Goal: Task Accomplishment & Management: Use online tool/utility

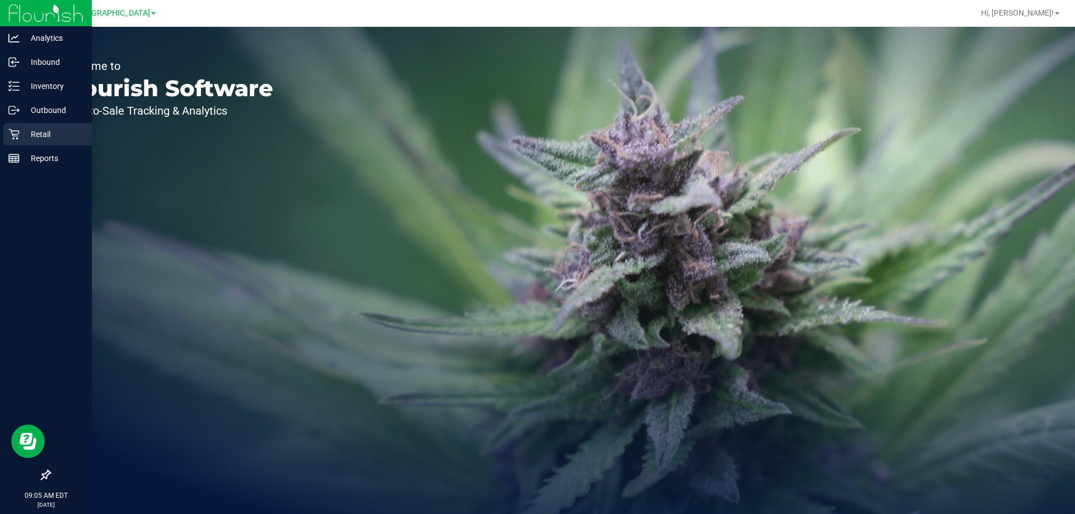
click at [20, 133] on p "Retail" at bounding box center [53, 134] width 67 height 13
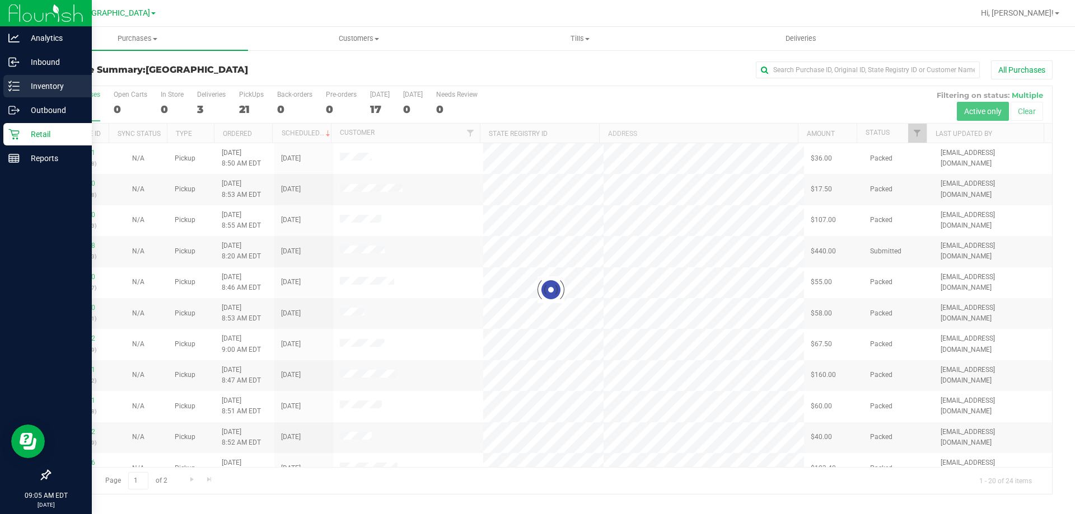
click at [62, 83] on p "Inventory" at bounding box center [53, 85] width 67 height 13
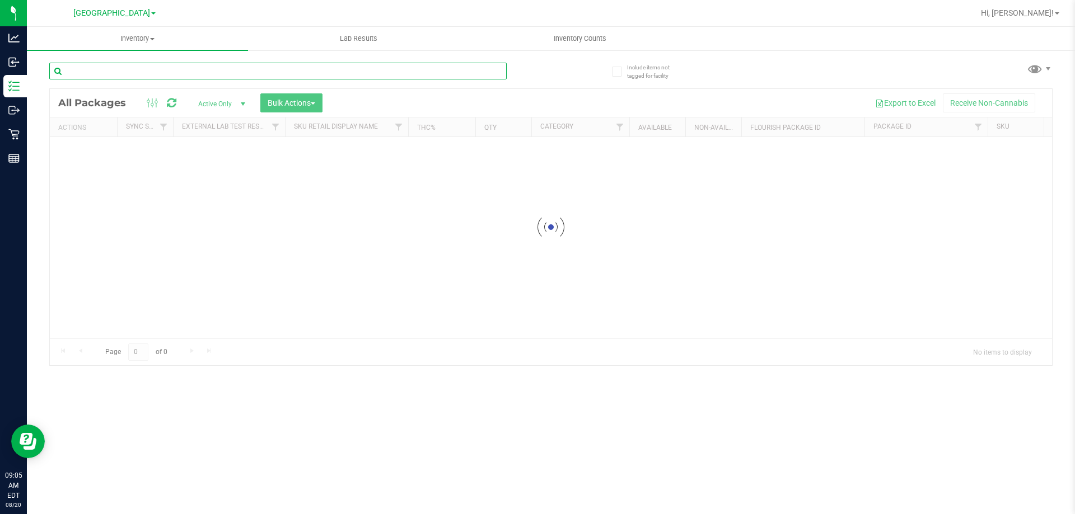
click at [191, 72] on input "text" at bounding box center [277, 71] width 457 height 17
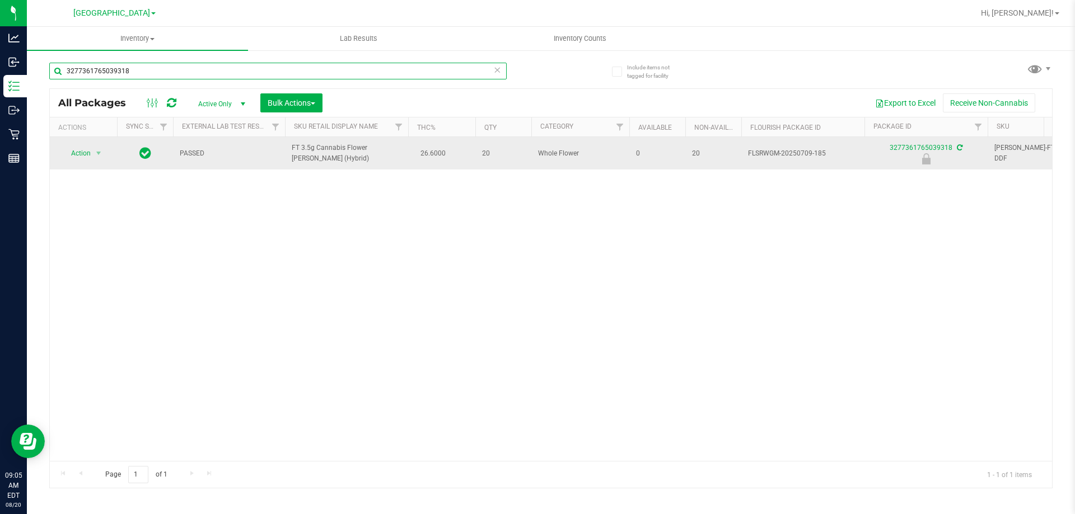
type input "3277361765039318"
click at [82, 153] on span "Action" at bounding box center [76, 154] width 30 height 16
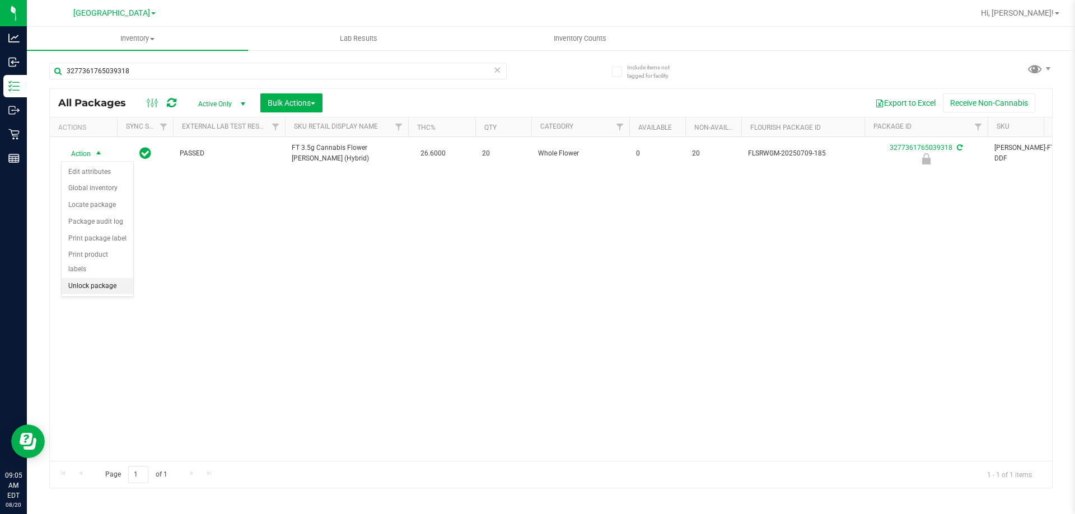
click at [110, 279] on li "Unlock package" at bounding box center [98, 286] width 72 height 17
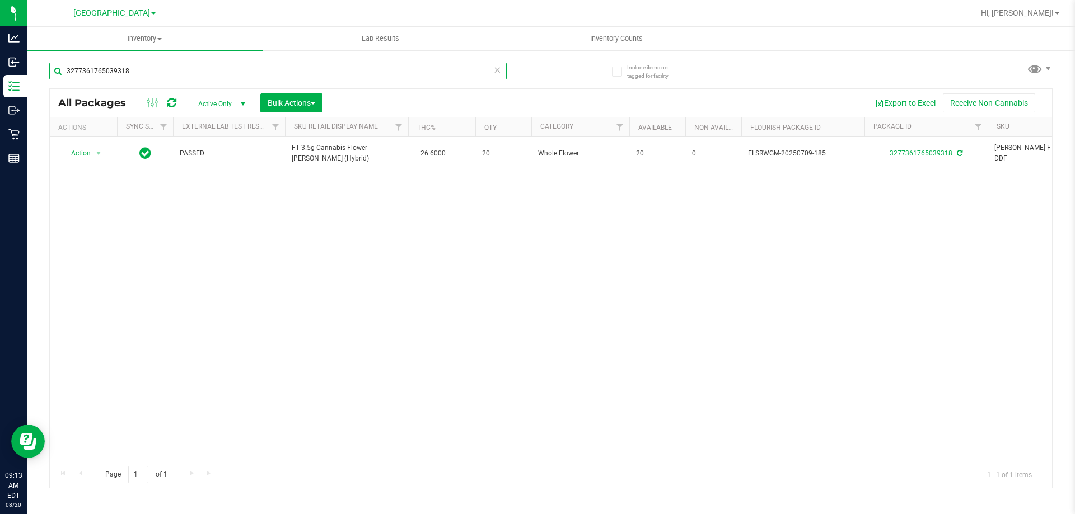
drag, startPoint x: 129, startPoint y: 64, endPoint x: 0, endPoint y: -6, distance: 147.0
click at [0, 0] on html "Analytics Inbound Inventory Outbound Retail Reports 09:13 AM EDT [DATE] 08/20 […" at bounding box center [537, 257] width 1075 height 514
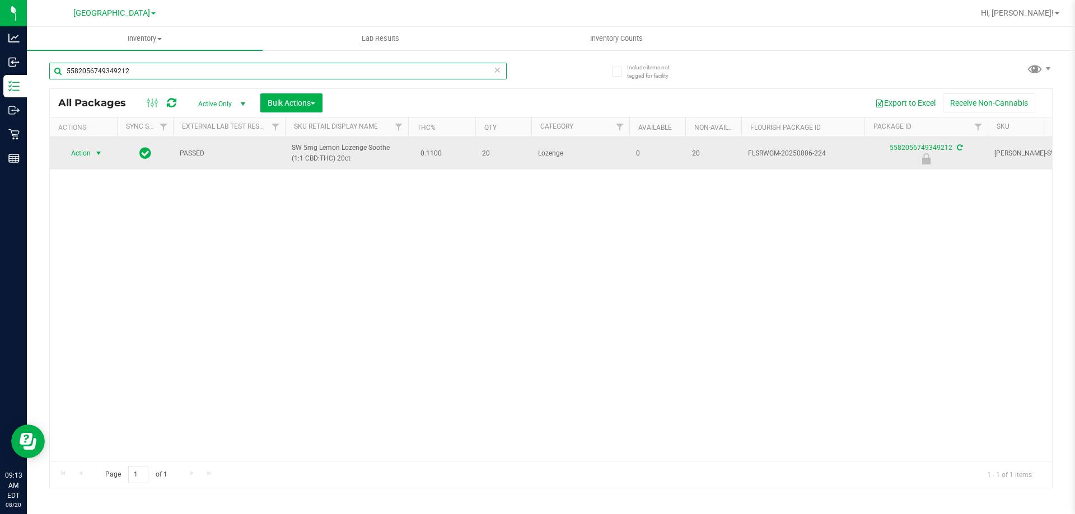
type input "5582056749349212"
click at [97, 157] on span "select" at bounding box center [98, 153] width 9 height 9
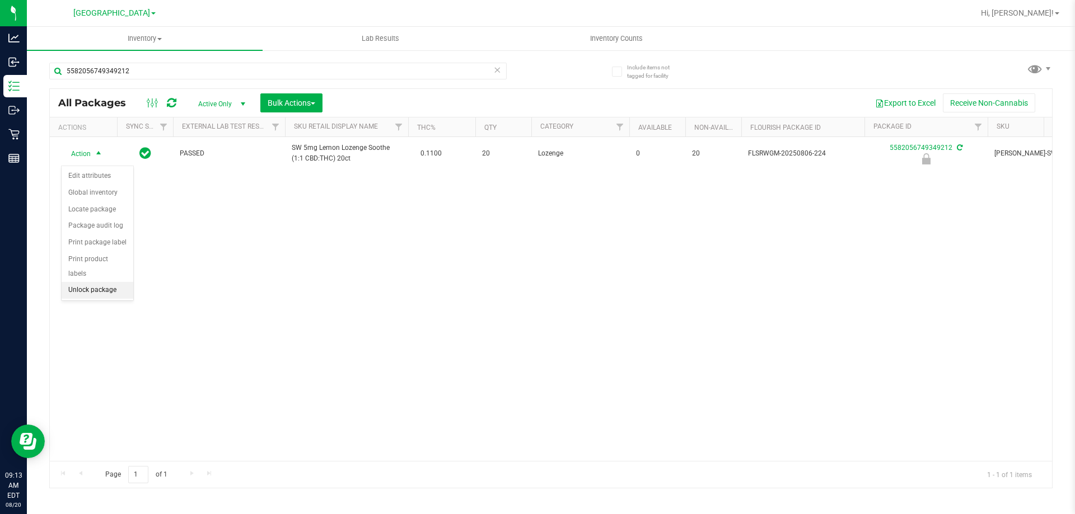
click at [98, 282] on li "Unlock package" at bounding box center [98, 290] width 72 height 17
drag, startPoint x: 147, startPoint y: 62, endPoint x: 118, endPoint y: 73, distance: 31.2
click at [100, 72] on div "5582056749349212" at bounding box center [300, 71] width 502 height 36
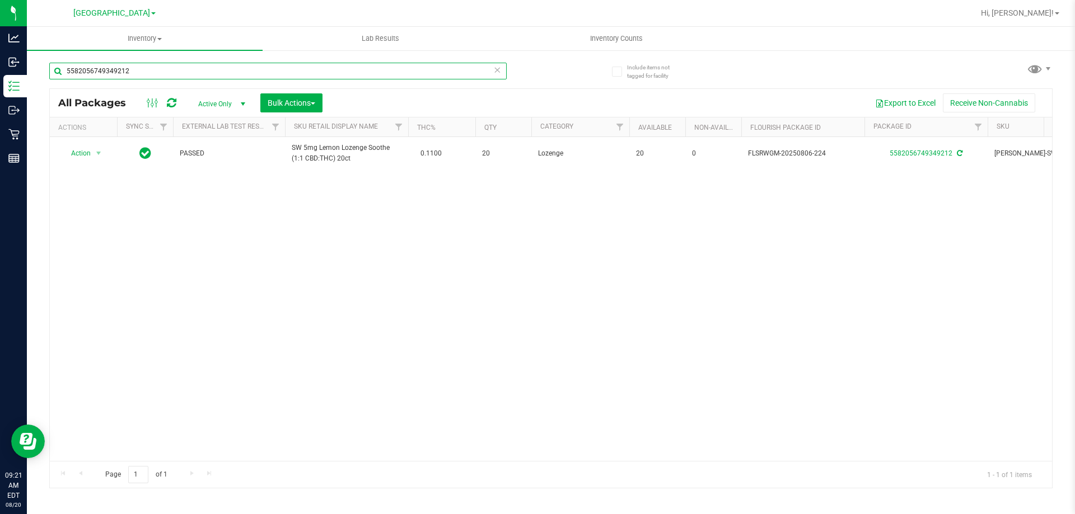
click at [120, 72] on input "5582056749349212" at bounding box center [277, 71] width 457 height 17
click at [121, 71] on input "5582056749349212" at bounding box center [277, 71] width 457 height 17
click at [121, 72] on input "5582056749349212" at bounding box center [277, 71] width 457 height 17
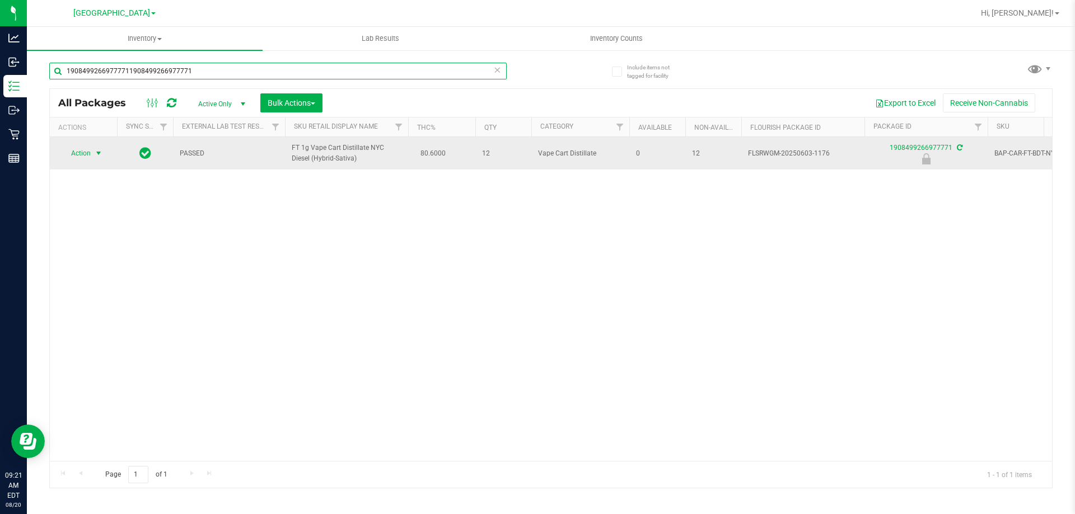
type input "19084992669777711908499266977771"
click at [96, 154] on span "select" at bounding box center [98, 153] width 9 height 9
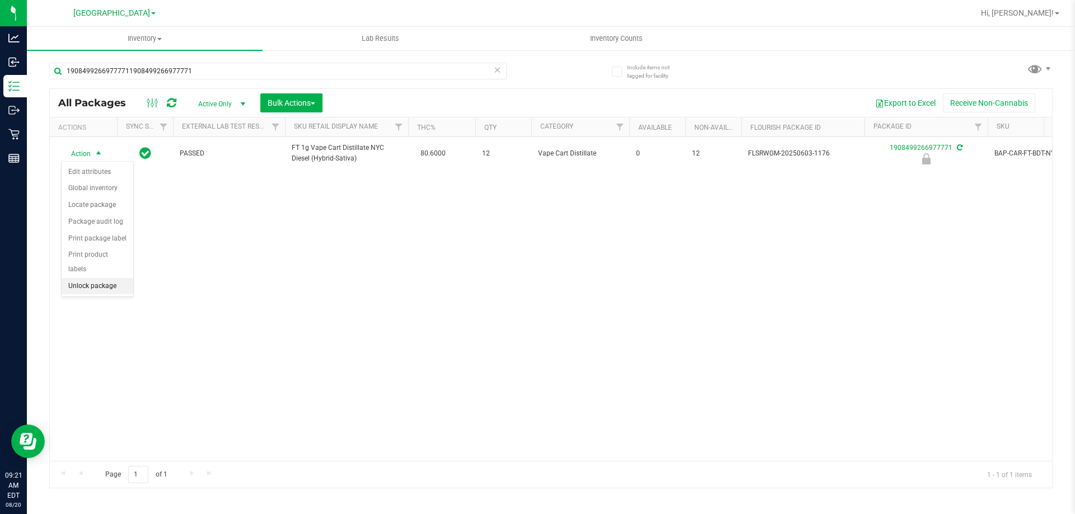
click at [101, 278] on li "Unlock package" at bounding box center [98, 286] width 72 height 17
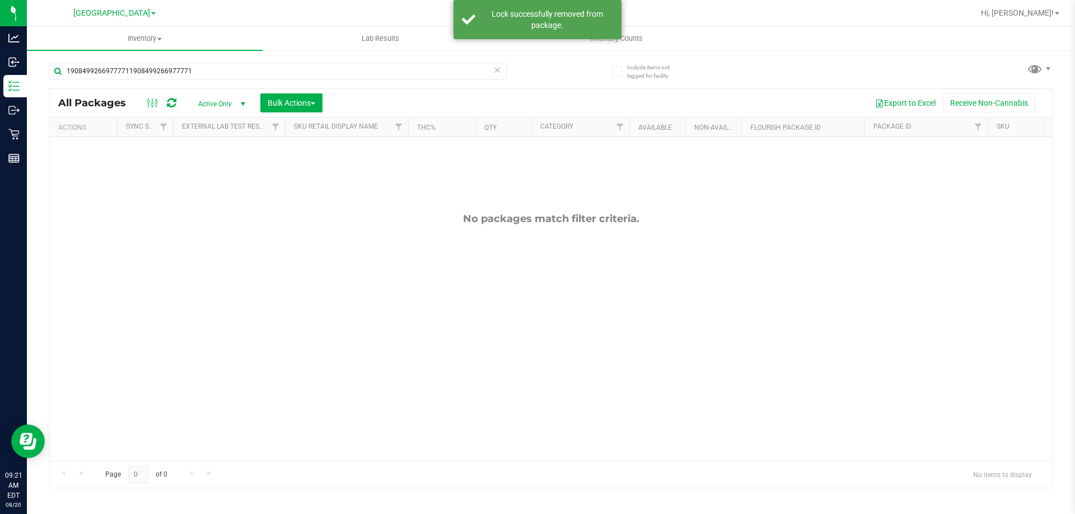
click at [499, 71] on icon at bounding box center [497, 69] width 8 height 13
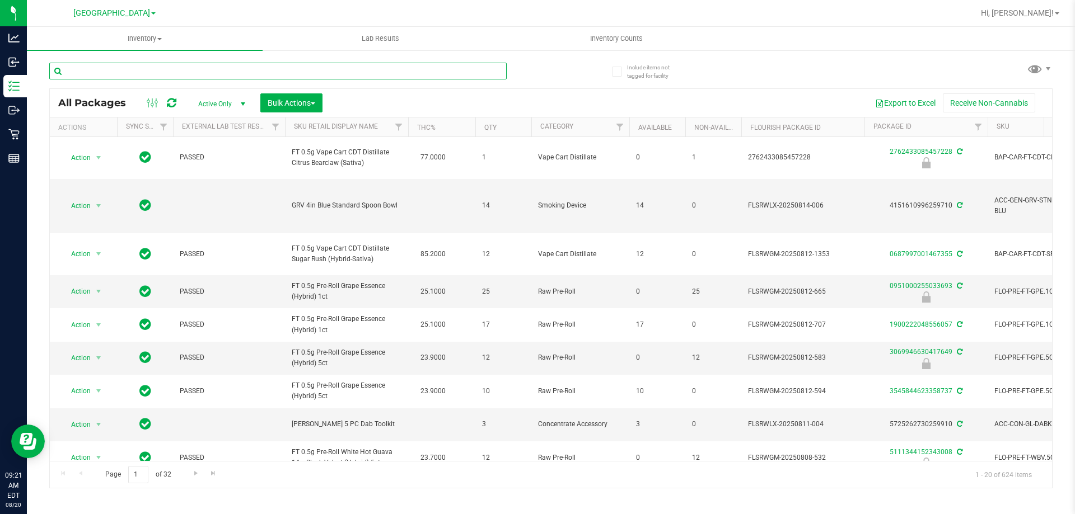
click at [381, 70] on input "text" at bounding box center [277, 71] width 457 height 17
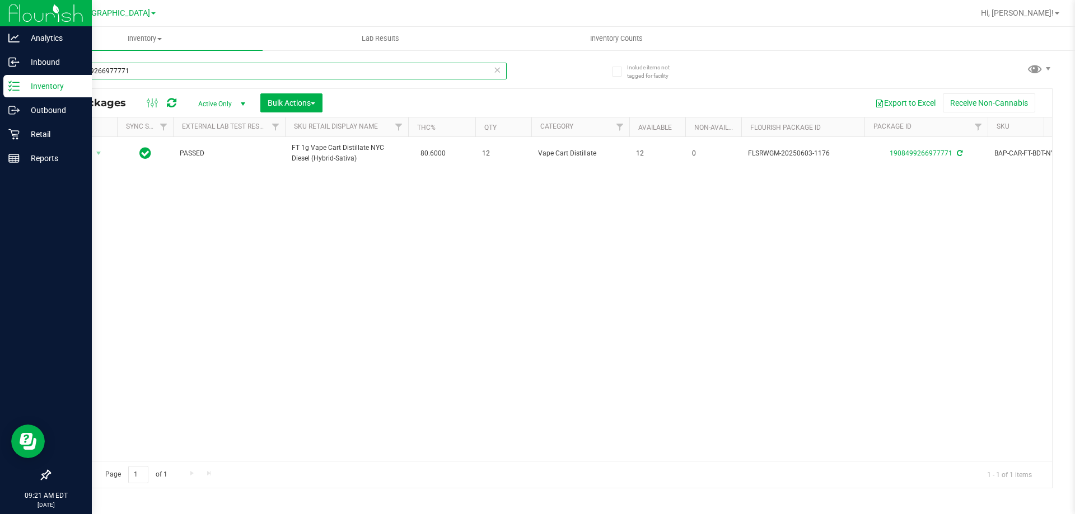
drag, startPoint x: 168, startPoint y: 75, endPoint x: 0, endPoint y: 88, distance: 168.4
click at [0, 88] on div "Analytics Inbound Inventory Outbound Retail Reports 09:21 AM EDT [DATE] 08/20 […" at bounding box center [537, 257] width 1075 height 514
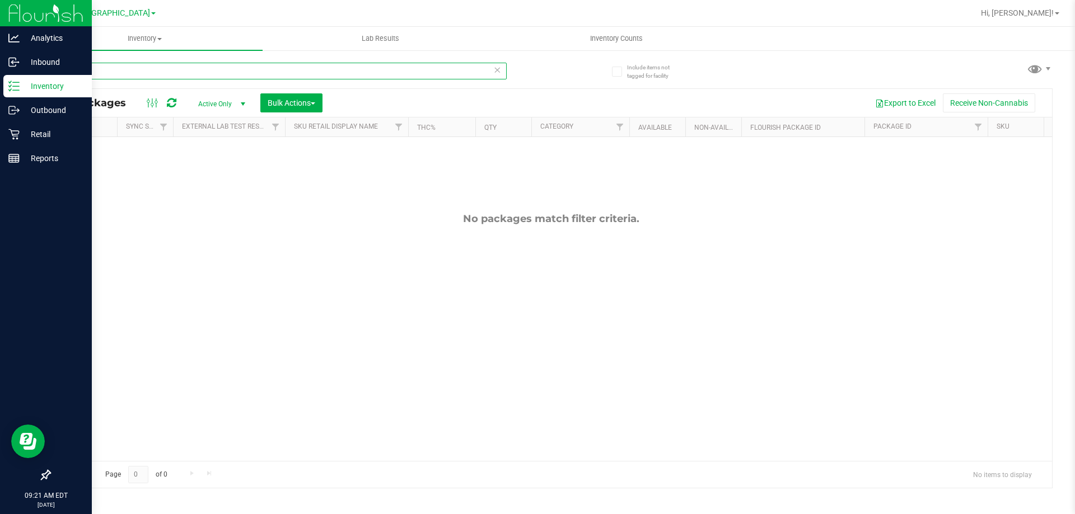
type input "2"
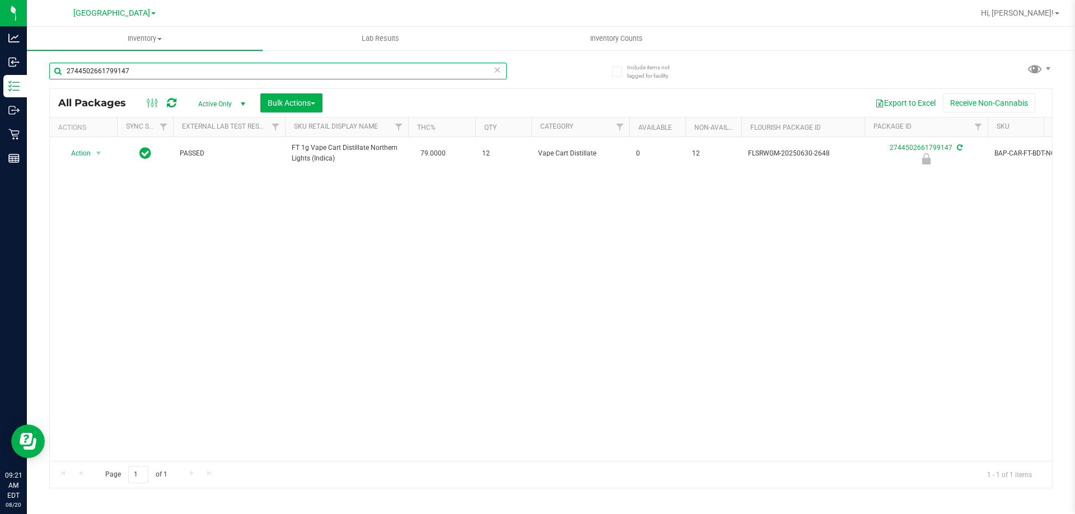
type input "2744502661799147"
click at [344, 330] on div "Action Action Edit attributes Global inventory Locate package Package audit log…" at bounding box center [551, 299] width 1002 height 324
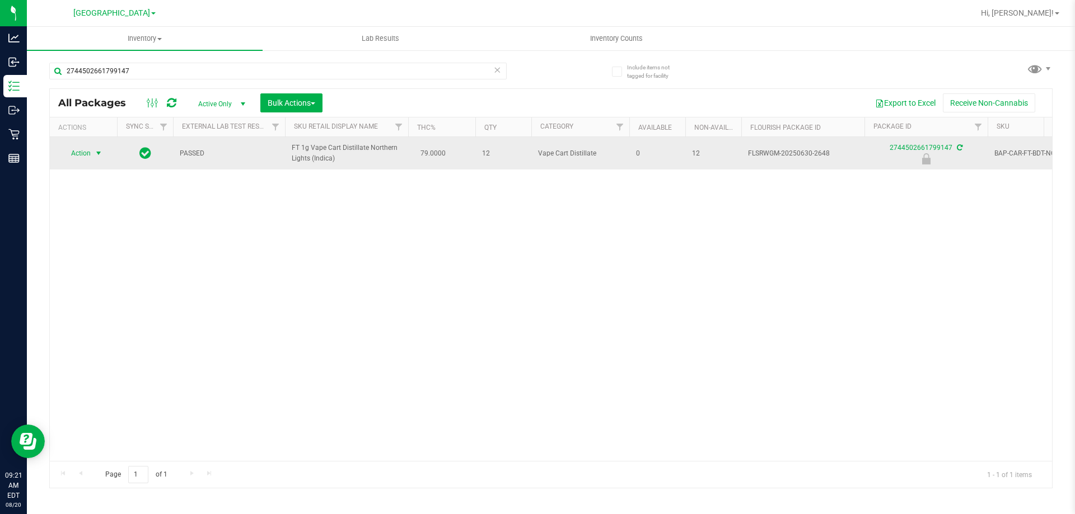
click at [96, 156] on span "select" at bounding box center [98, 153] width 9 height 9
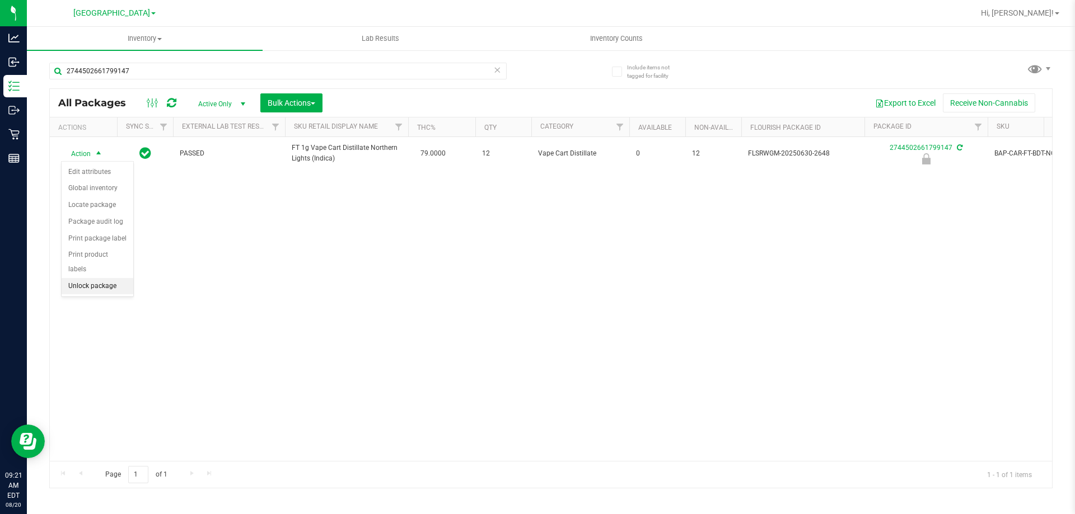
click at [97, 278] on li "Unlock package" at bounding box center [98, 286] width 72 height 17
